Goal: Task Accomplishment & Management: Complete application form

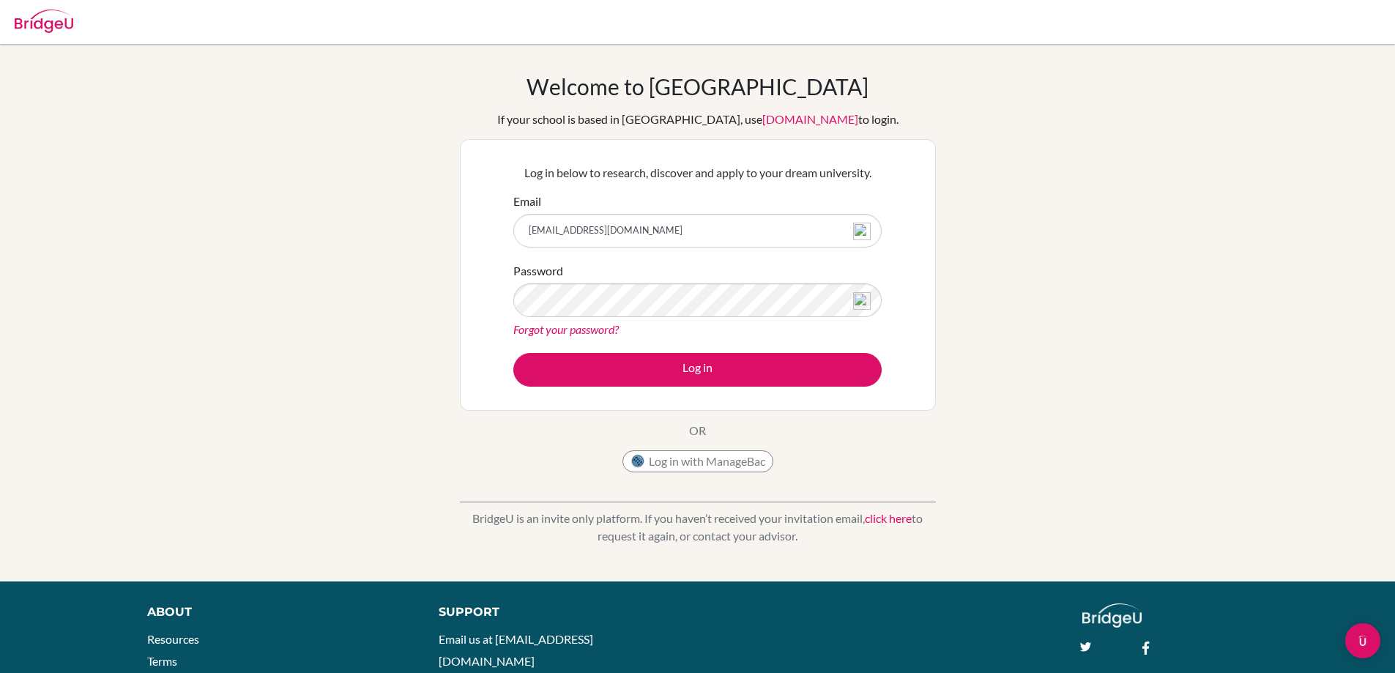
type input "[EMAIL_ADDRESS][DOMAIN_NAME]"
click at [513, 353] on button "Log in" at bounding box center [697, 370] width 368 height 34
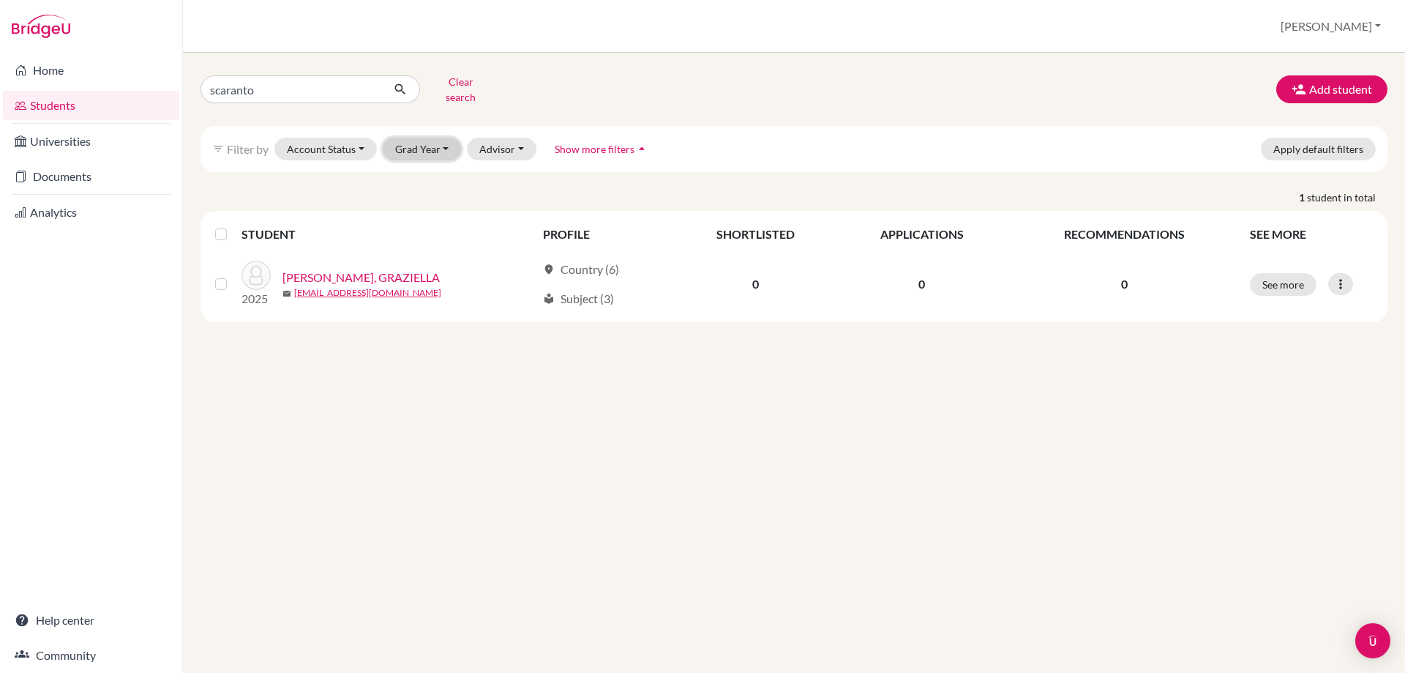
click at [425, 138] on button "Grad Year" at bounding box center [422, 149] width 79 height 23
click at [401, 242] on span "2025" at bounding box center [414, 251] width 26 height 18
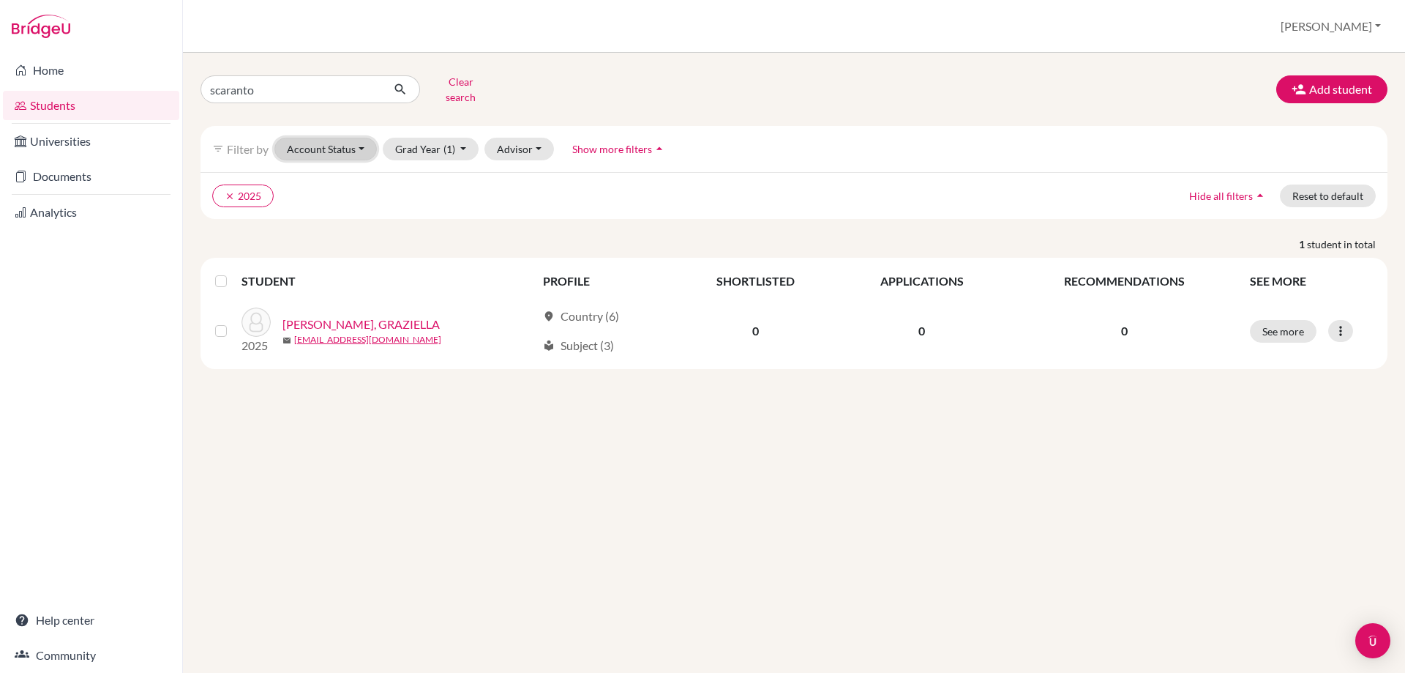
click at [322, 138] on button "Account Status" at bounding box center [326, 149] width 102 height 23
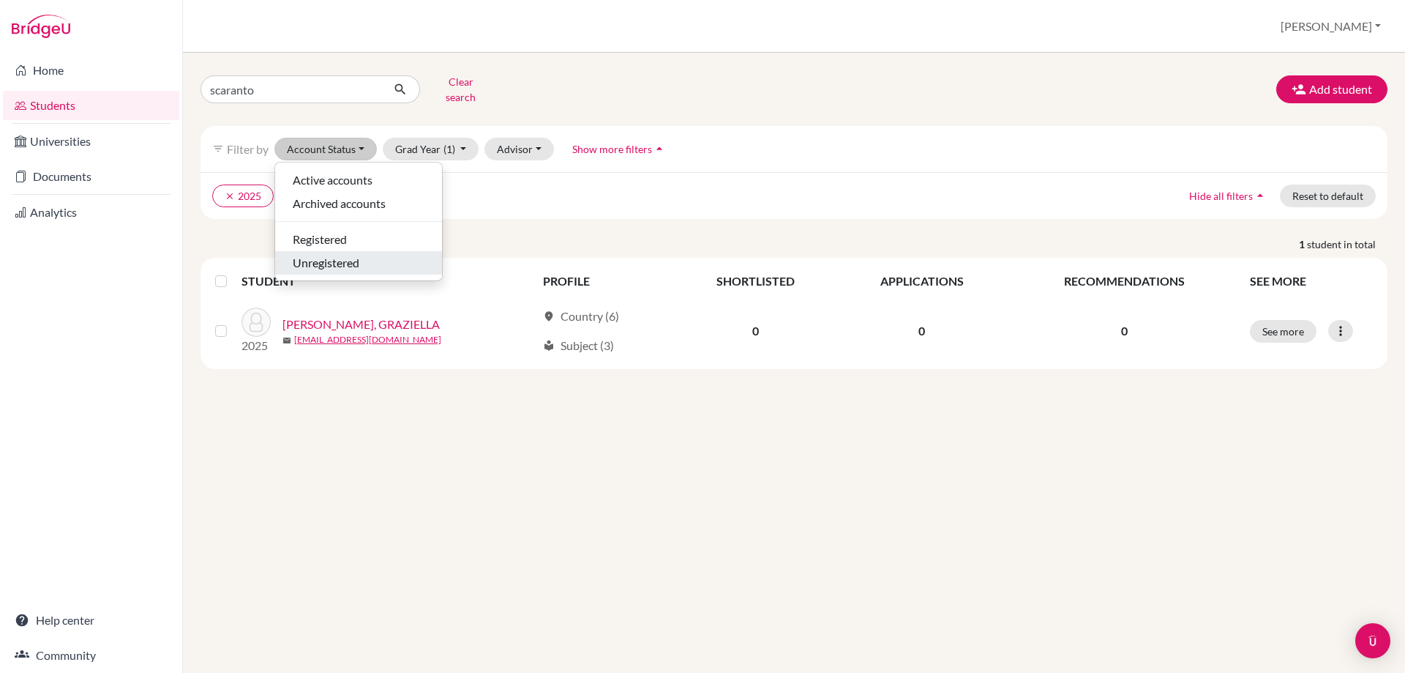
click at [335, 254] on span "Unregistered" at bounding box center [326, 263] width 67 height 18
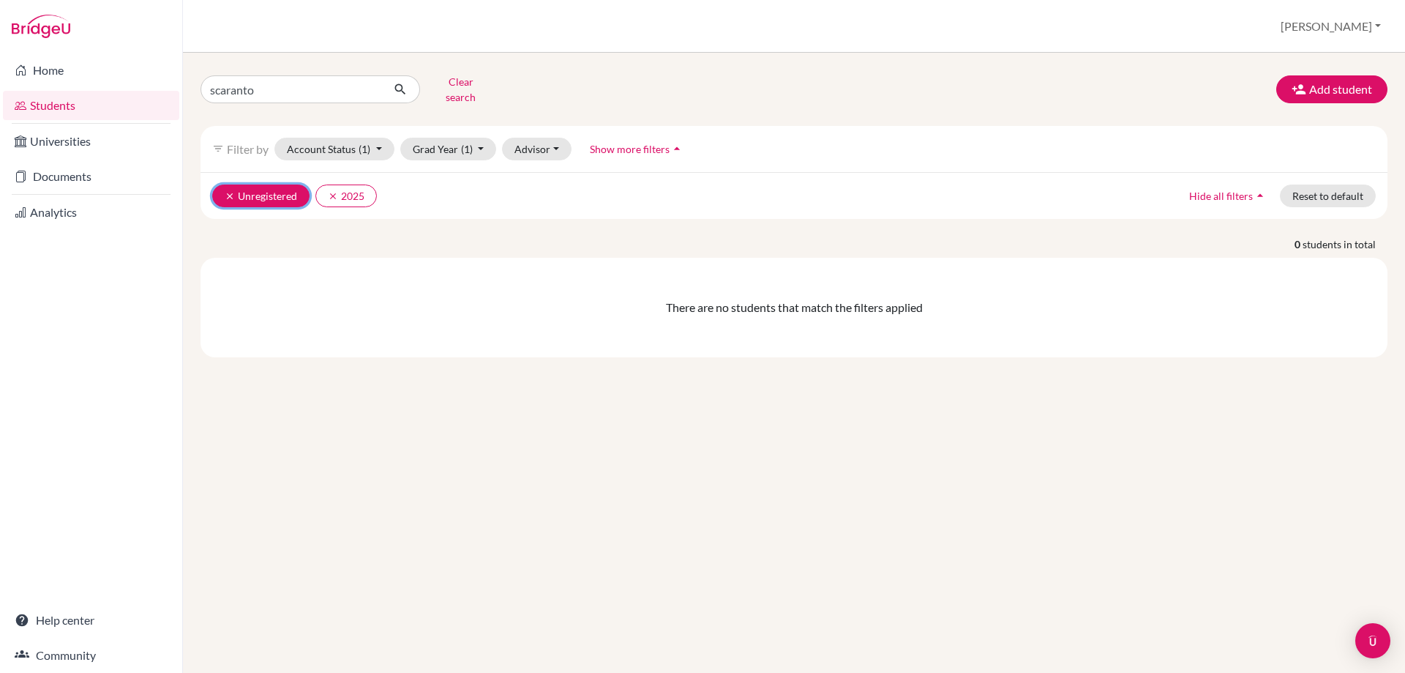
click at [223, 184] on button "clear Unregistered" at bounding box center [260, 195] width 97 height 23
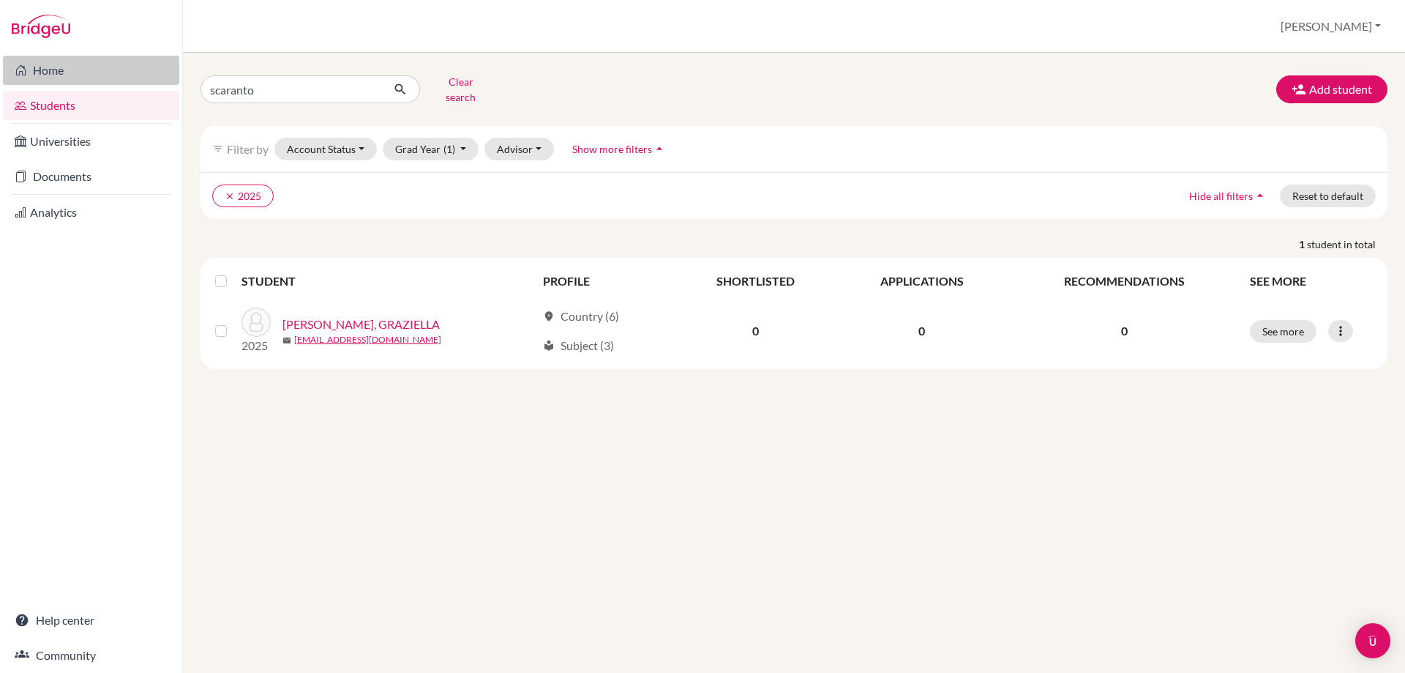
click at [34, 64] on link "Home" at bounding box center [91, 70] width 176 height 29
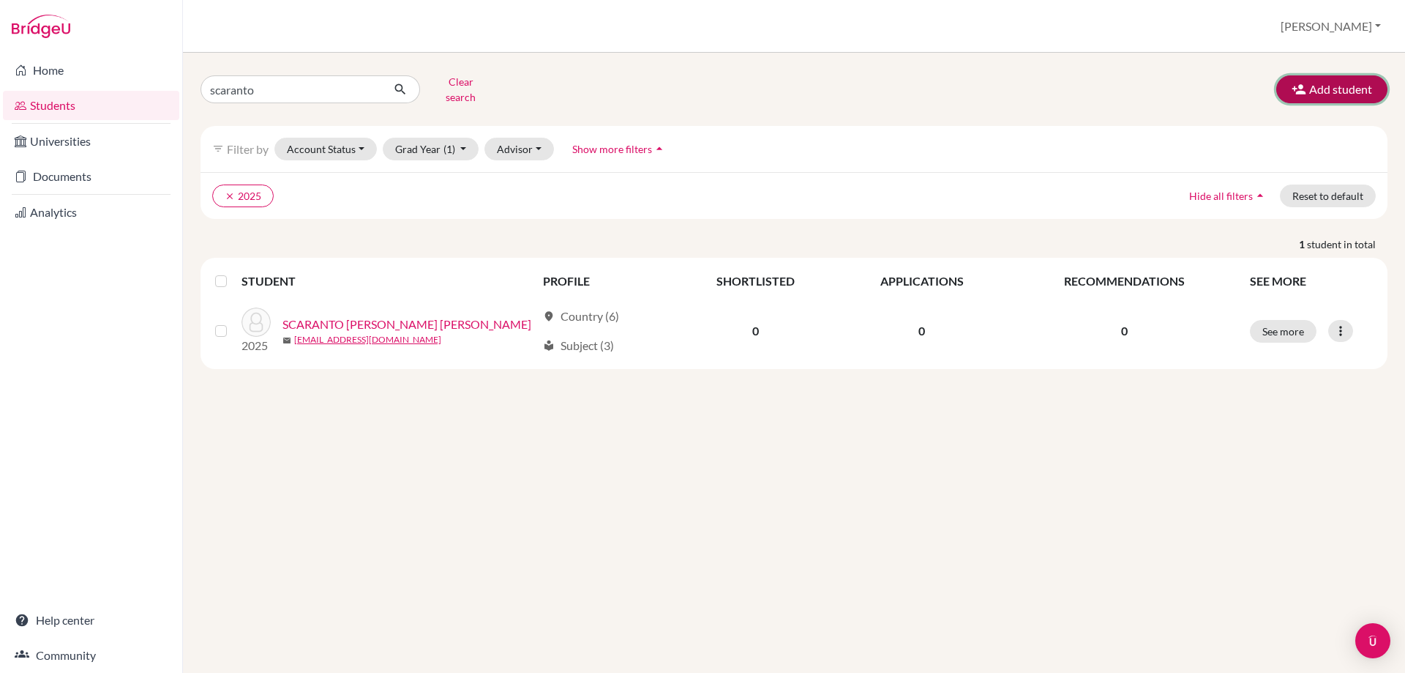
click at [1334, 81] on button "Add student" at bounding box center [1332, 89] width 111 height 28
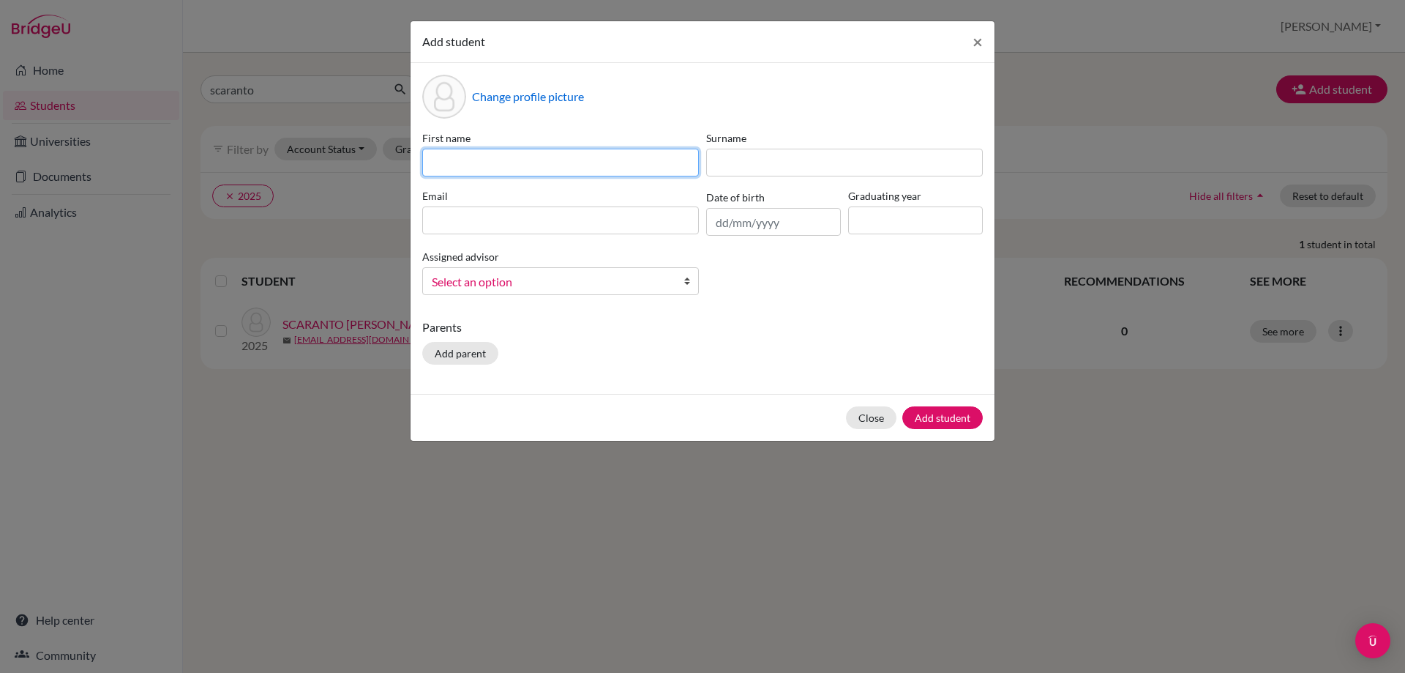
click at [478, 162] on input at bounding box center [560, 163] width 277 height 28
type input "i"
type input "ISABELLA"
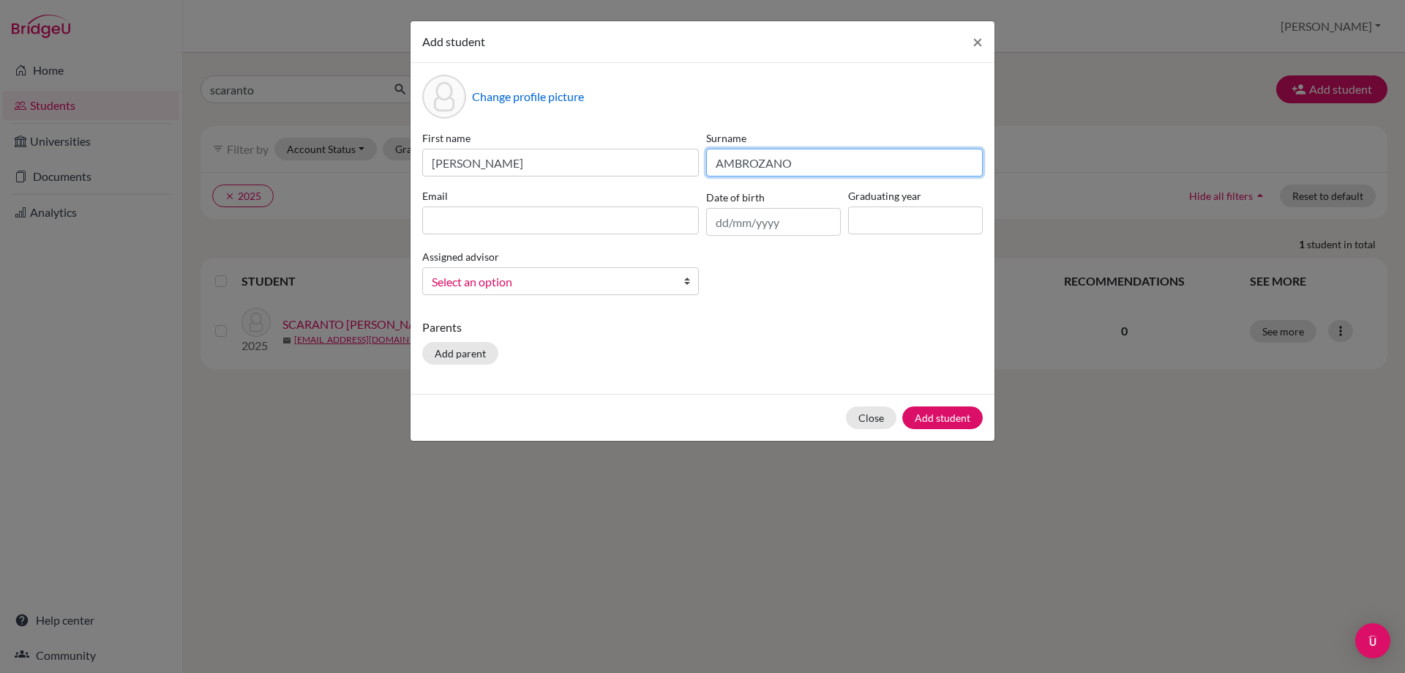
type input "AMBROZANO"
paste input "1211044@aluno.cmc.com.br"
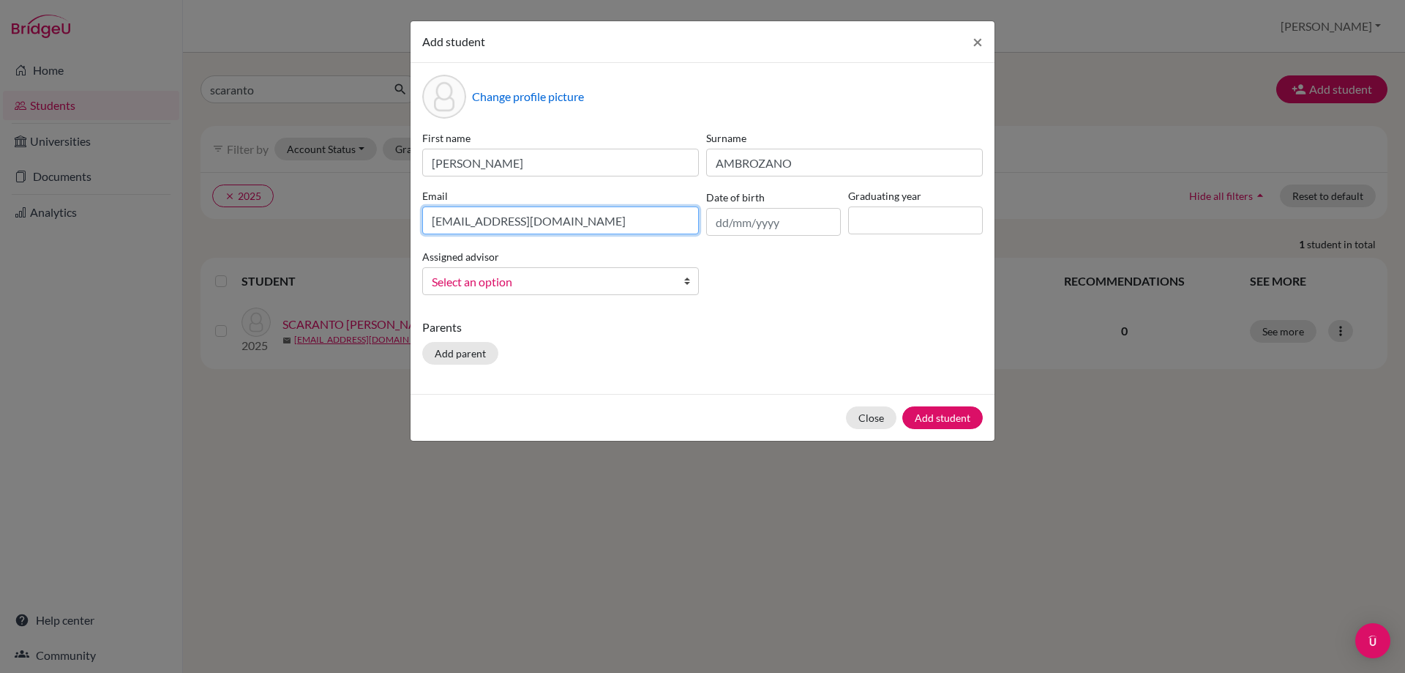
type input "1211044@aluno.cmc.com.br"
click at [730, 223] on input "text" at bounding box center [773, 222] width 135 height 28
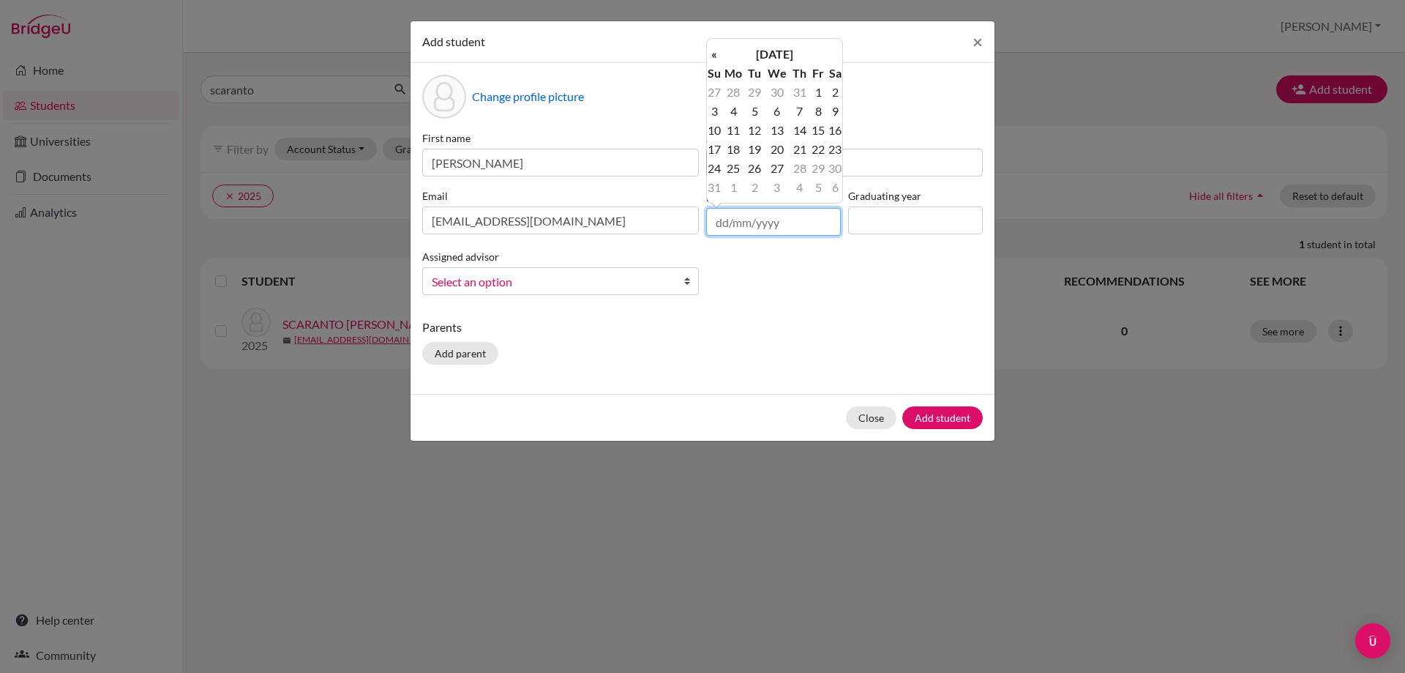
paste input "12/11/2007"
type input "12/11/2007"
click at [877, 222] on input at bounding box center [915, 220] width 135 height 28
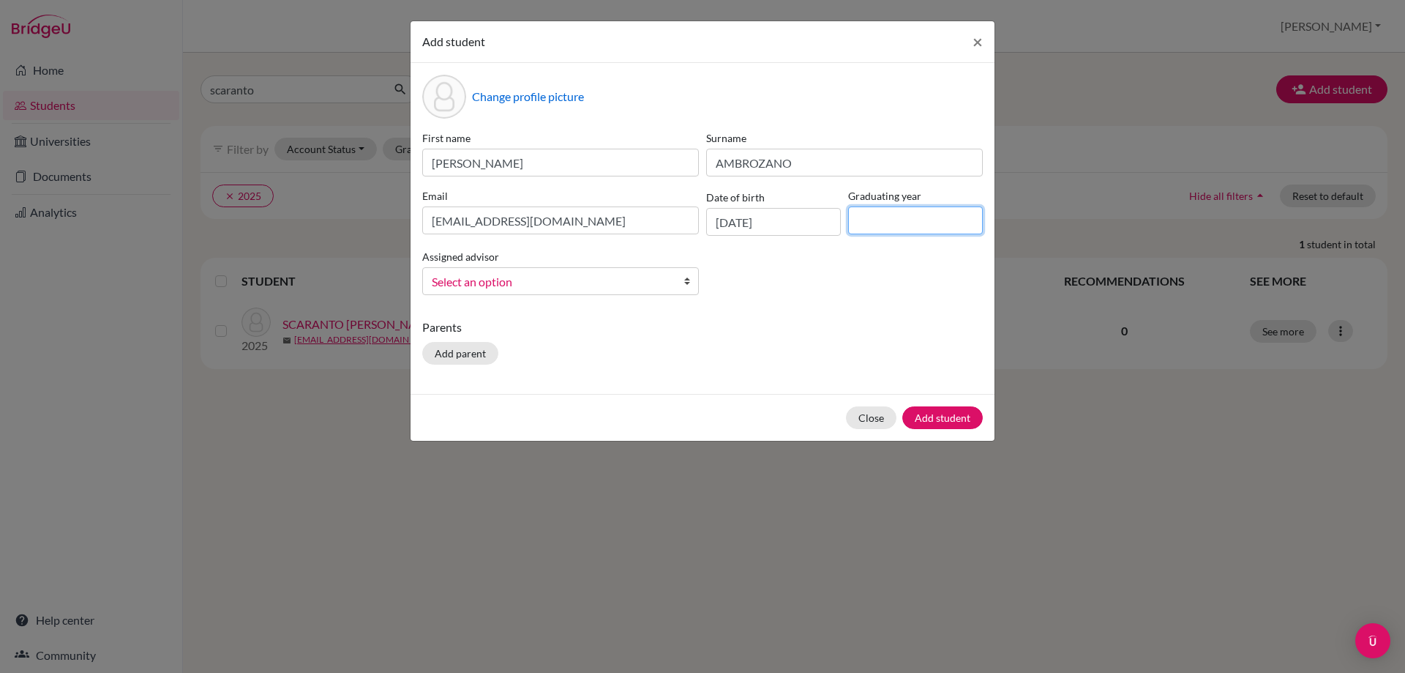
type input "2025"
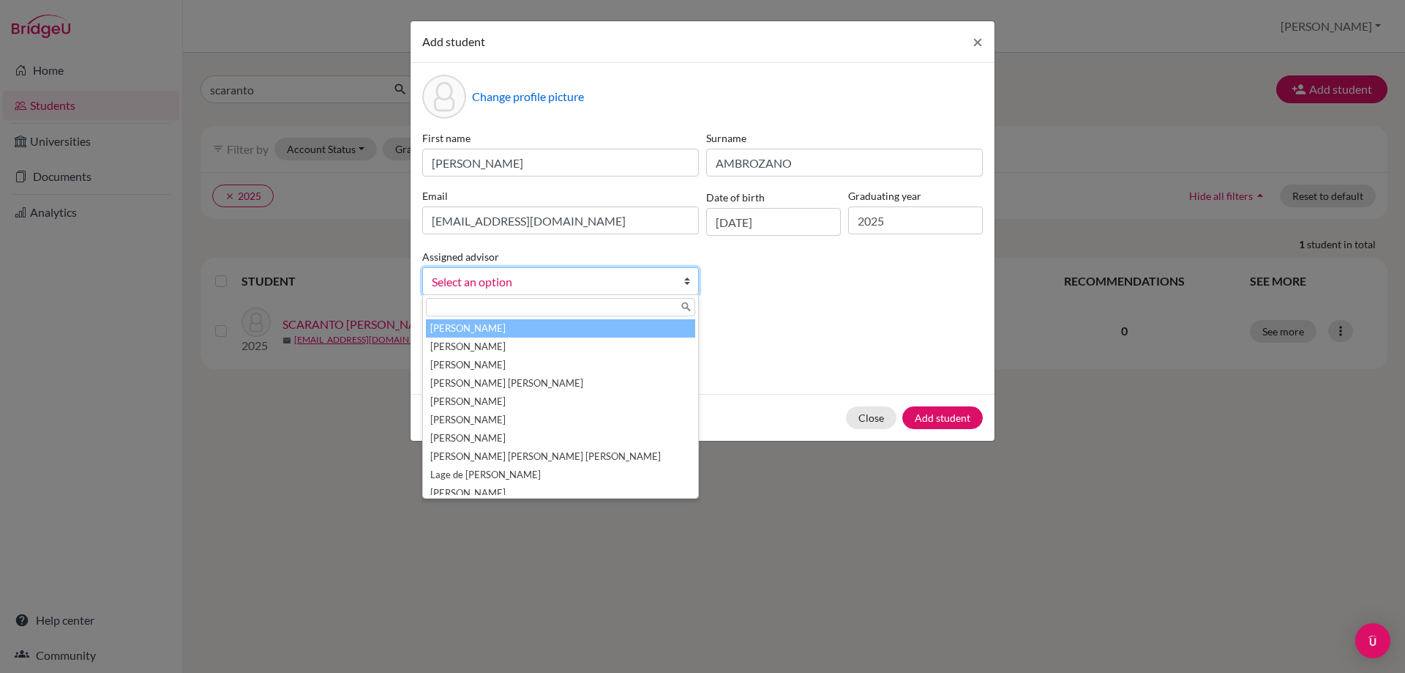
click at [458, 285] on span "Select an option" at bounding box center [551, 281] width 239 height 19
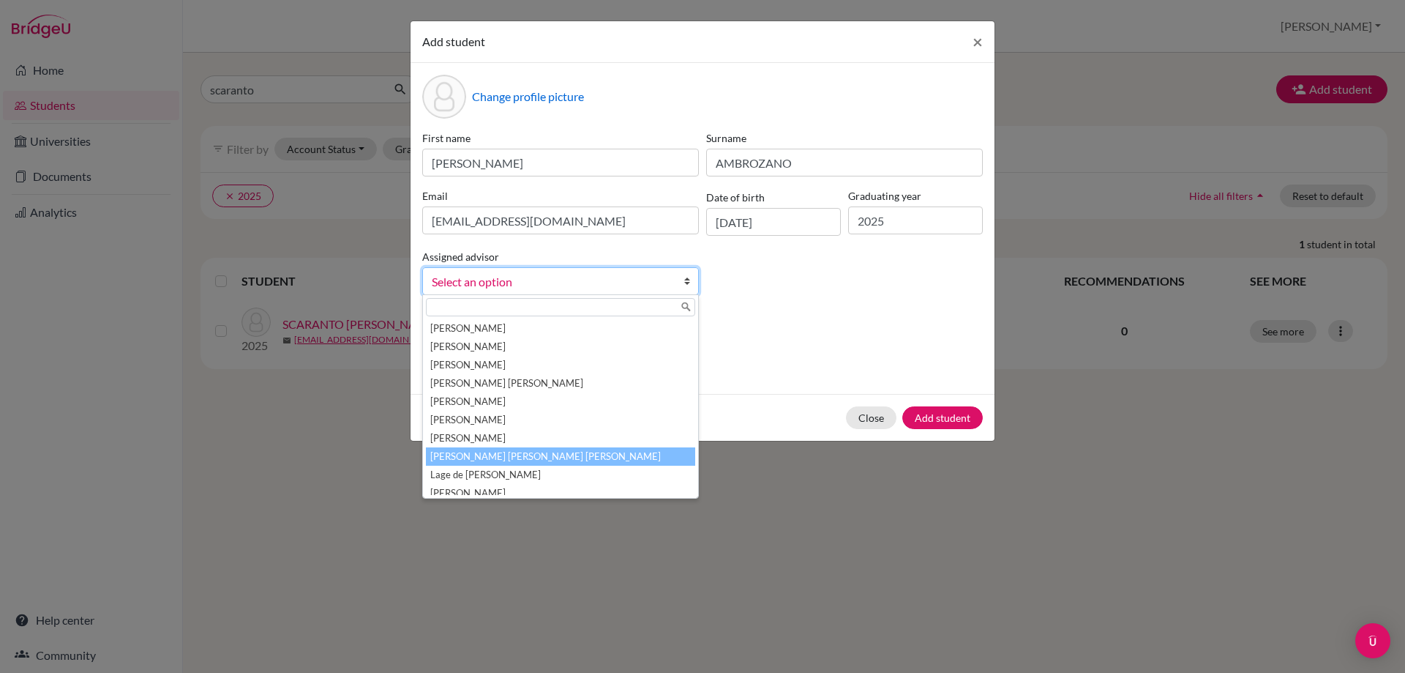
click at [507, 455] on li "González Pellizzari Alonso, Maria Cibele" at bounding box center [560, 456] width 269 height 18
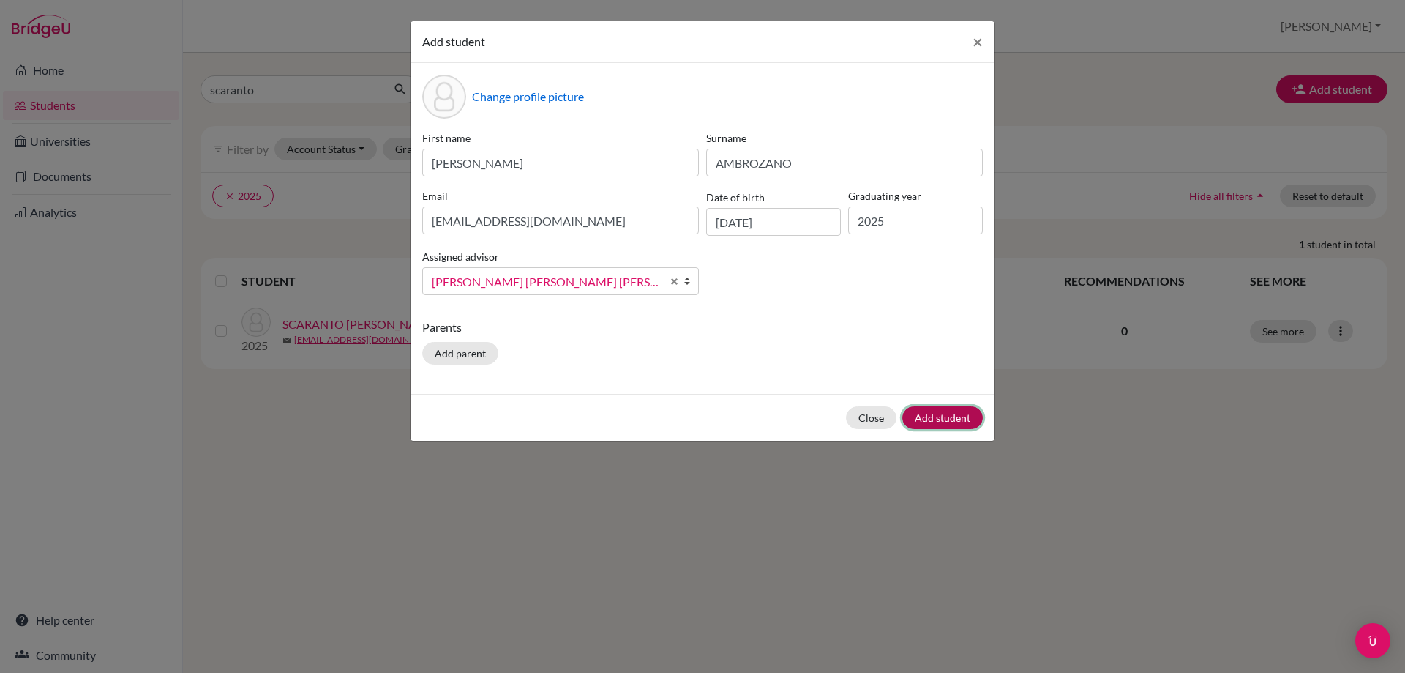
click at [917, 414] on button "Add student" at bounding box center [943, 417] width 81 height 23
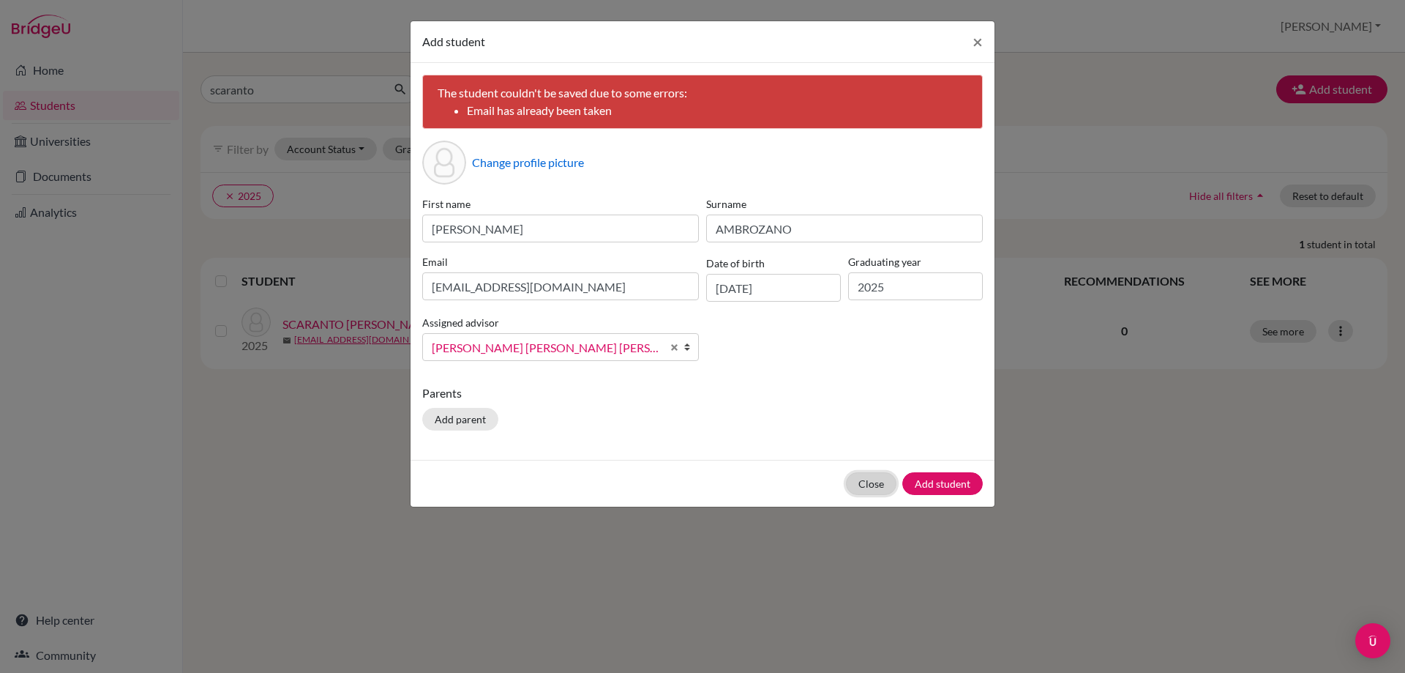
click at [878, 479] on button "Close" at bounding box center [871, 483] width 51 height 23
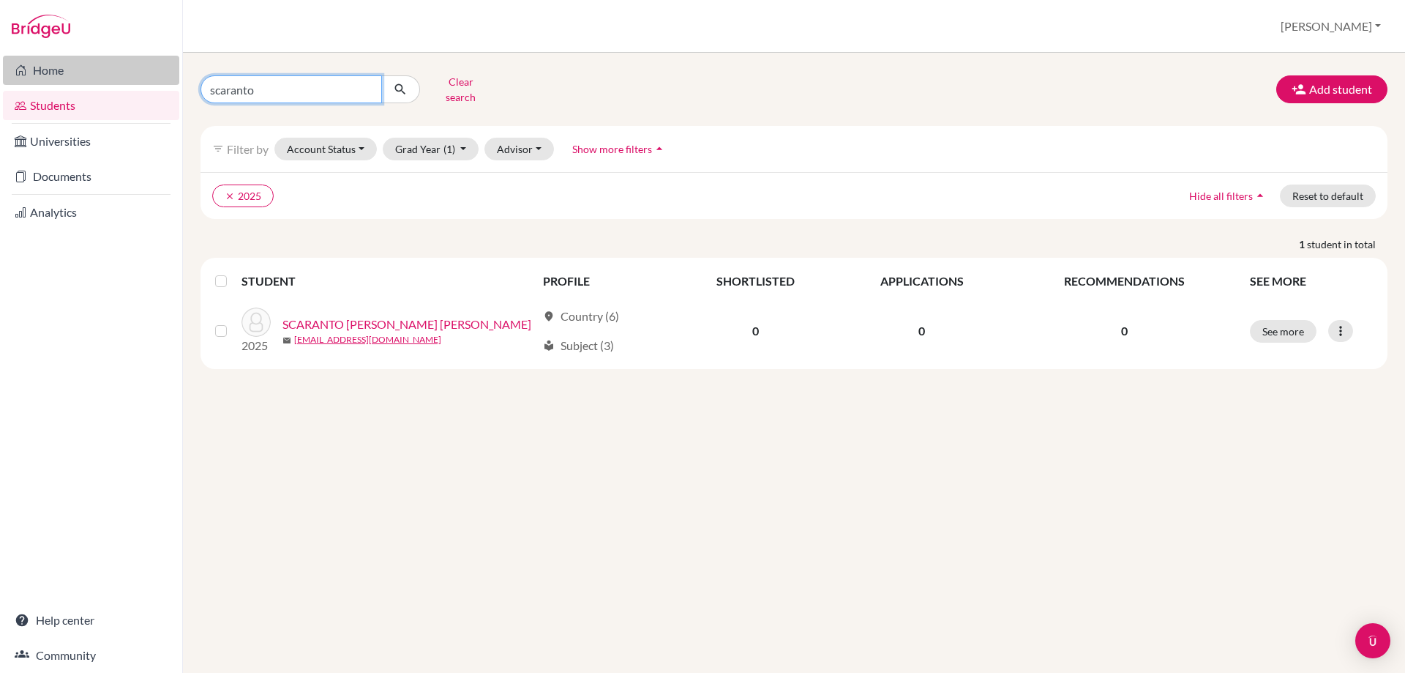
drag, startPoint x: 276, startPoint y: 89, endPoint x: 179, endPoint y: 77, distance: 98.2
click at [179, 77] on div "Home Students Universities Documents Analytics Help center Community Students o…" at bounding box center [702, 336] width 1405 height 673
type input "AMBROZANO"
click button "submit" at bounding box center [400, 89] width 39 height 28
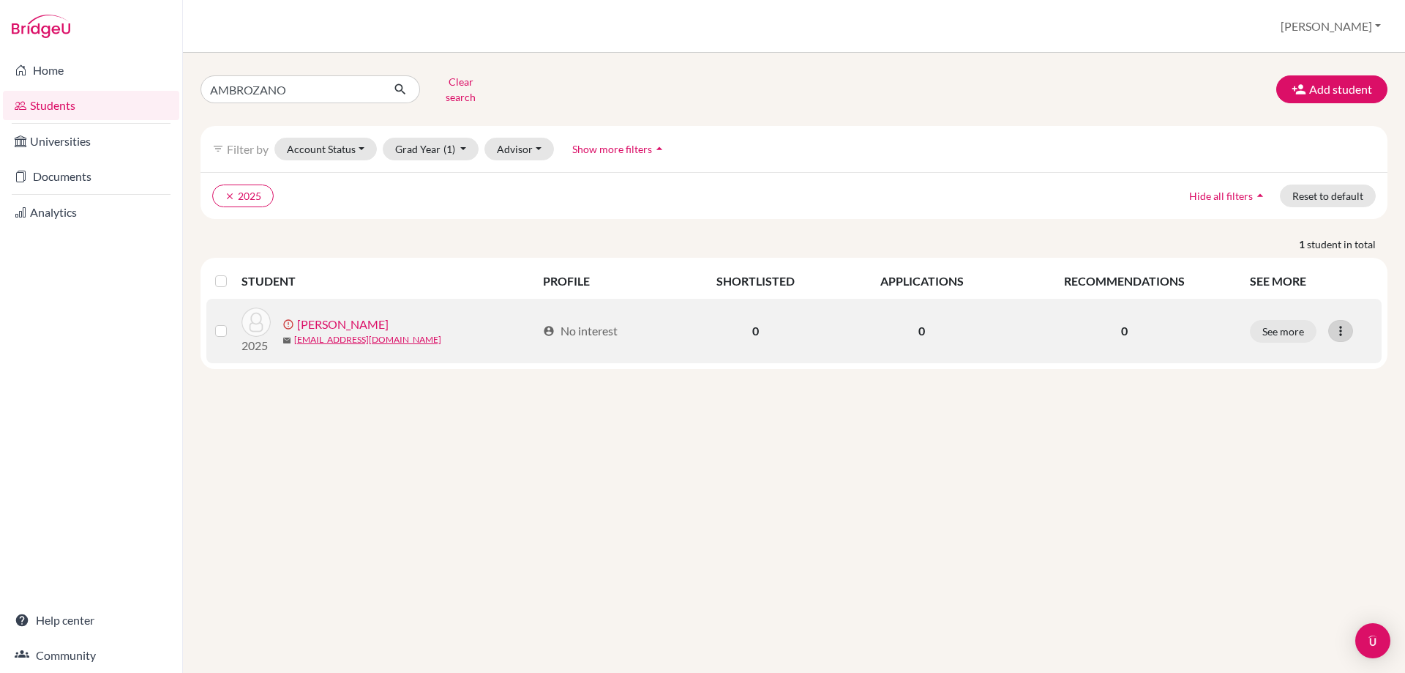
click at [1345, 324] on icon at bounding box center [1341, 331] width 15 height 15
click at [1255, 400] on button "Resend invite email" at bounding box center [1286, 408] width 132 height 23
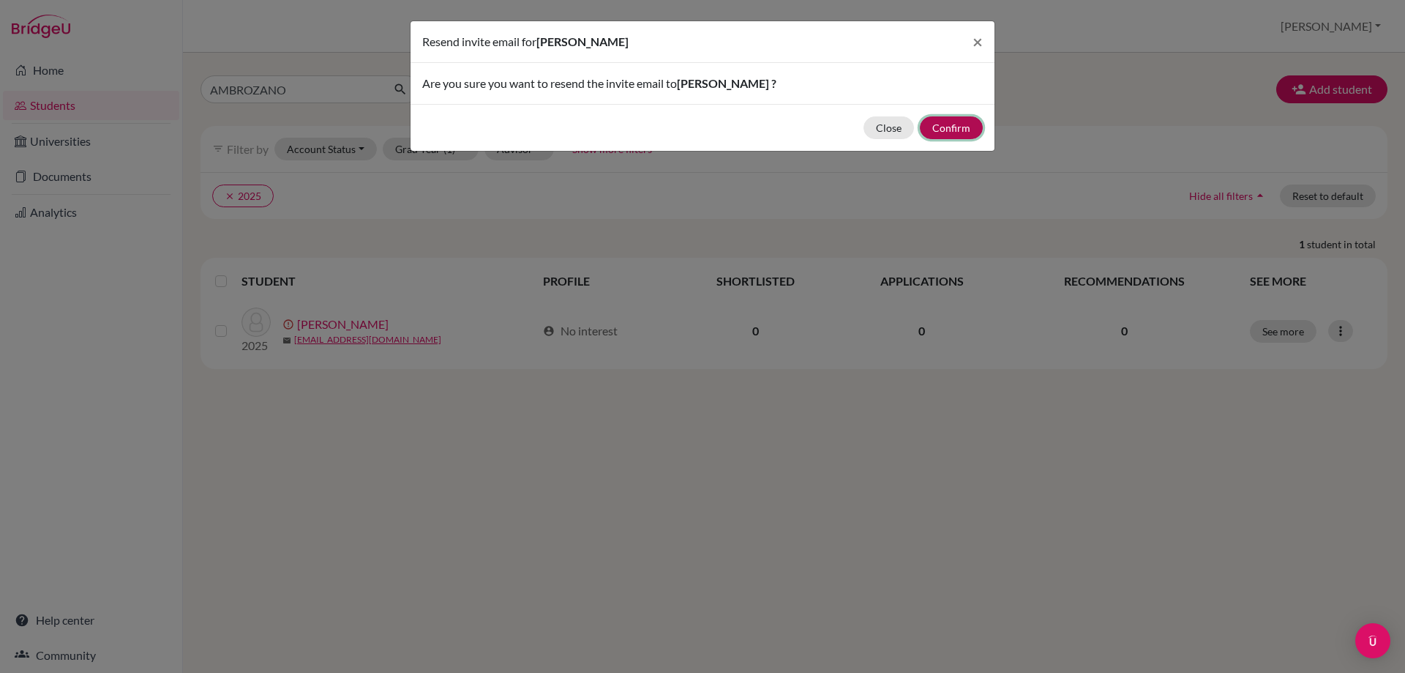
click at [957, 127] on button "Confirm" at bounding box center [951, 127] width 63 height 23
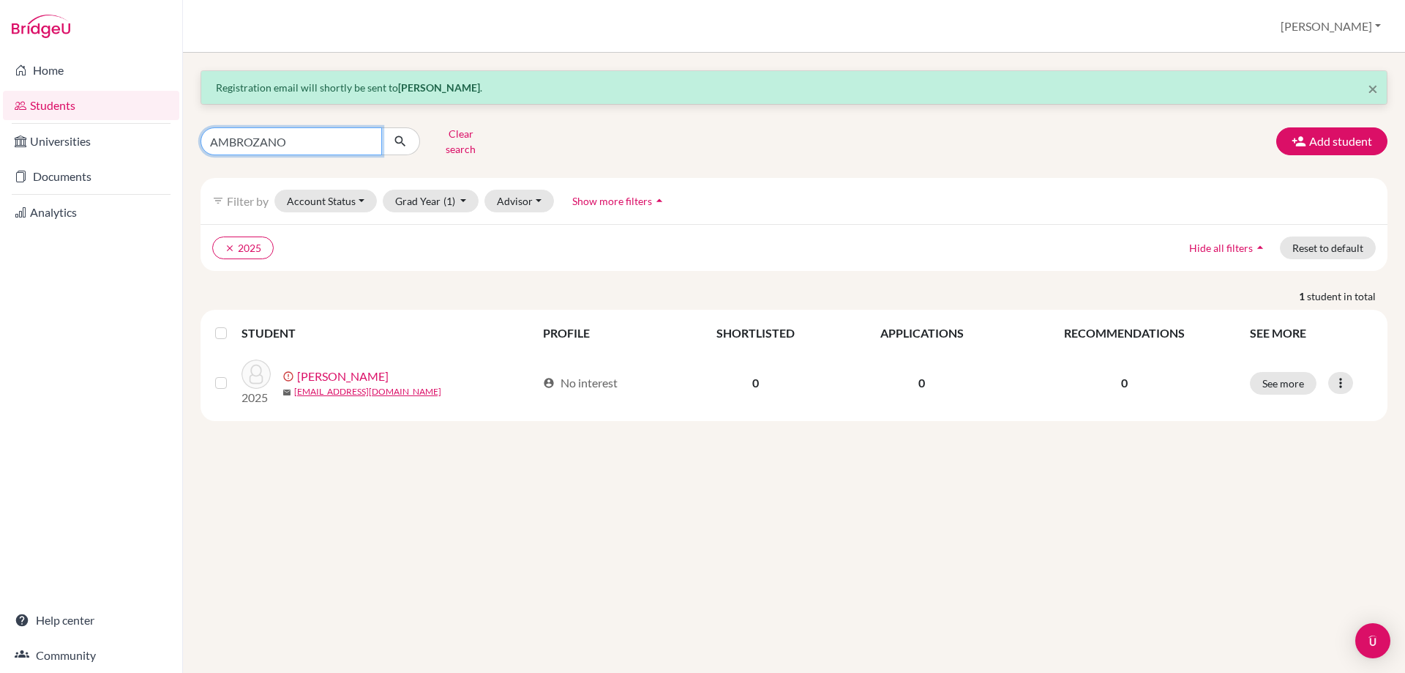
click at [367, 138] on input "AMBROZANO" at bounding box center [292, 141] width 182 height 28
click at [507, 238] on ul "clear 2025" at bounding box center [648, 247] width 873 height 23
